Goal: Task Accomplishment & Management: Manage account settings

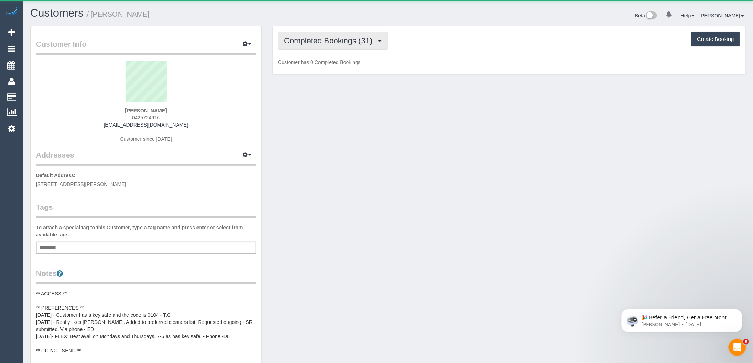
click at [341, 46] on button "Completed Bookings (31)" at bounding box center [333, 41] width 110 height 18
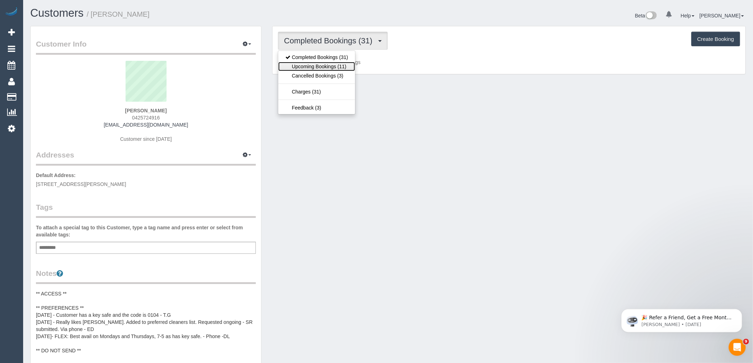
click at [339, 67] on link "Upcoming Bookings (11)" at bounding box center [316, 66] width 77 height 9
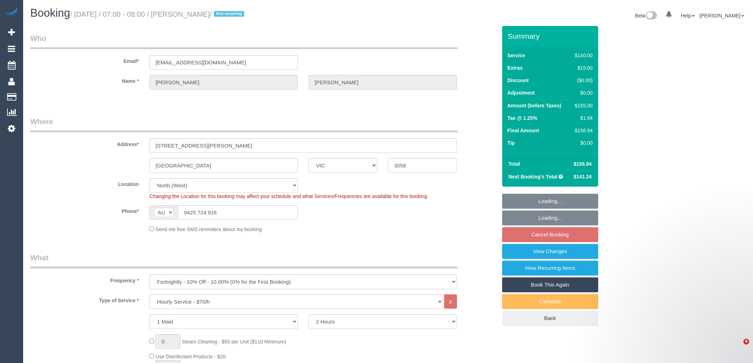
select select "VIC"
select select "number:28"
select select "number:16"
select select "number:18"
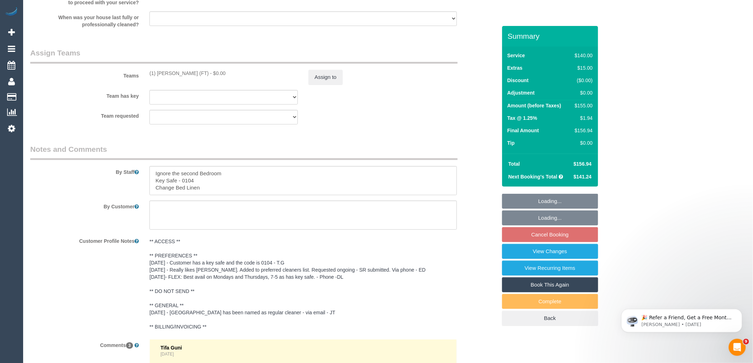
scroll to position [1317, 0]
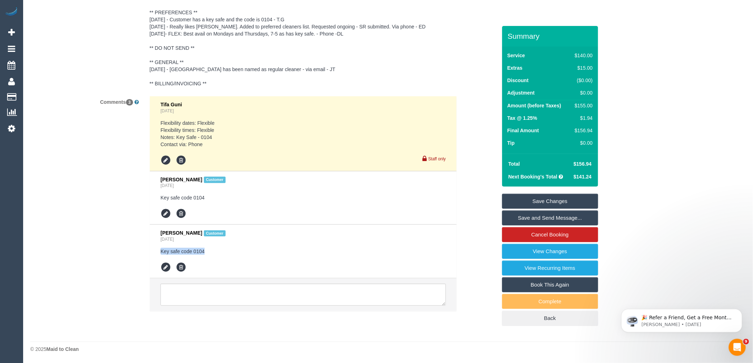
drag, startPoint x: 215, startPoint y: 249, endPoint x: 116, endPoint y: 247, distance: 98.5
click at [116, 247] on div "Comments 3 Tifa Guni 1 day ago Flexibility dates: Flexible Flexibility times: F…" at bounding box center [263, 207] width 477 height 223
copy pre "Key safe code 0104"
